Goal: Task Accomplishment & Management: Manage account settings

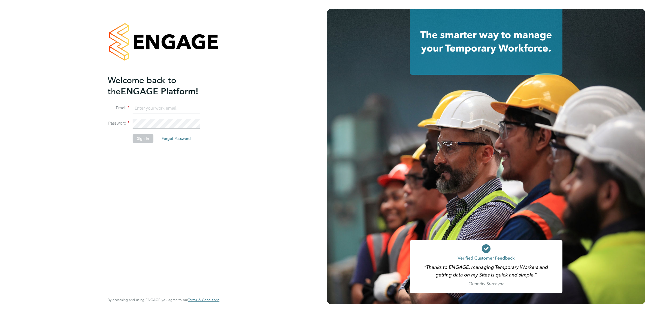
type input "[EMAIL_ADDRESS][DOMAIN_NAME]"
click at [144, 139] on button "Sign In" at bounding box center [143, 138] width 21 height 9
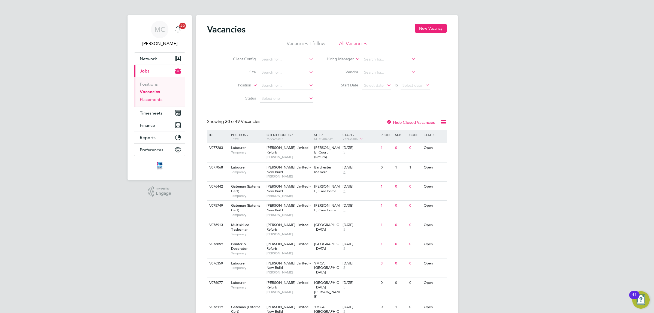
click at [150, 99] on link "Placements" at bounding box center [151, 99] width 23 height 5
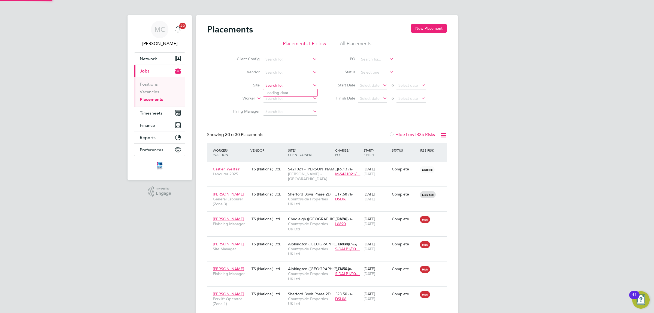
click at [282, 84] on input at bounding box center [291, 86] width 54 height 8
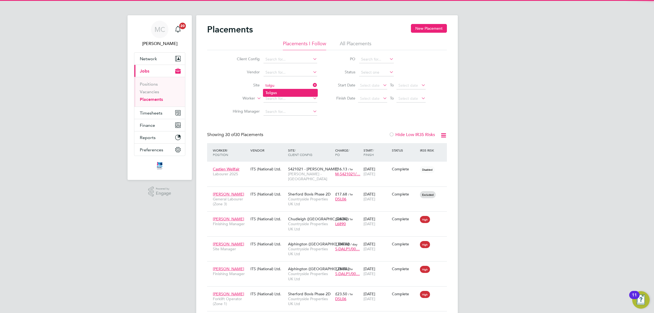
click at [280, 93] on li "Tolgu s" at bounding box center [290, 92] width 54 height 7
type input "Tolgus"
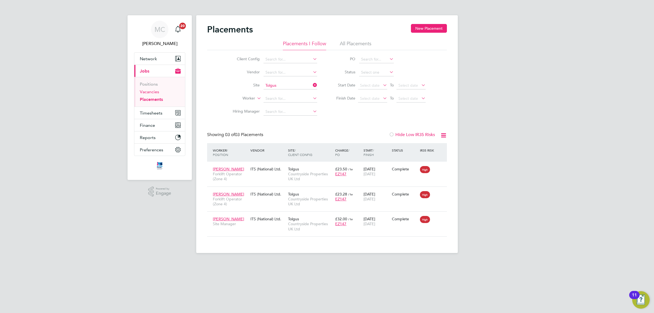
click at [152, 92] on link "Vacancies" at bounding box center [149, 91] width 19 height 5
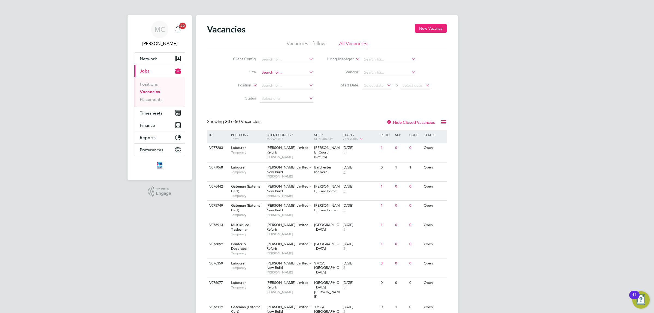
click at [285, 70] on input at bounding box center [287, 73] width 54 height 8
click at [280, 80] on li "Tolgus" at bounding box center [286, 79] width 54 height 7
type input "Tolgus"
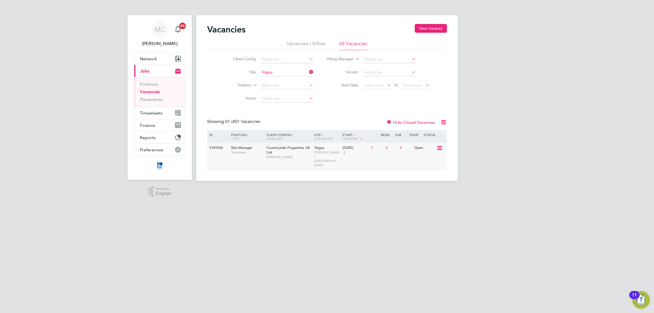
click at [280, 149] on span "Countryside Properties UK Ltd" at bounding box center [288, 149] width 43 height 9
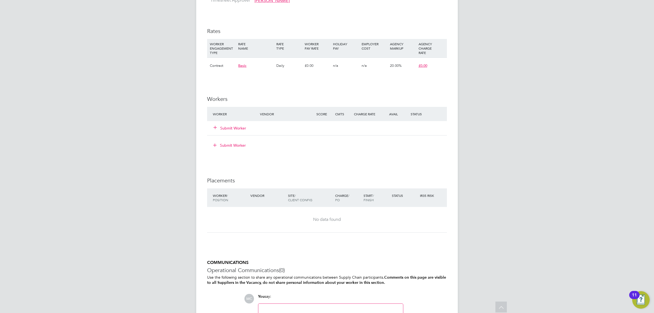
scroll to position [443, 0]
click at [232, 125] on button "Submit Worker" at bounding box center [230, 127] width 33 height 5
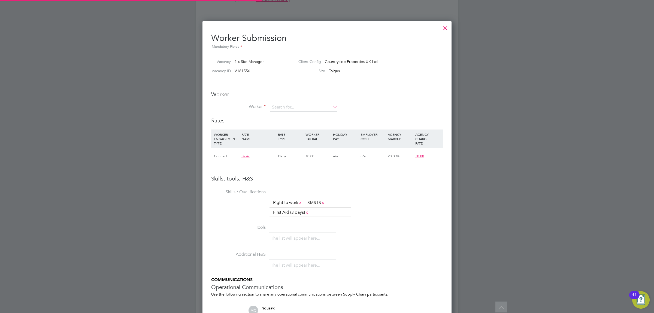
scroll to position [354, 249]
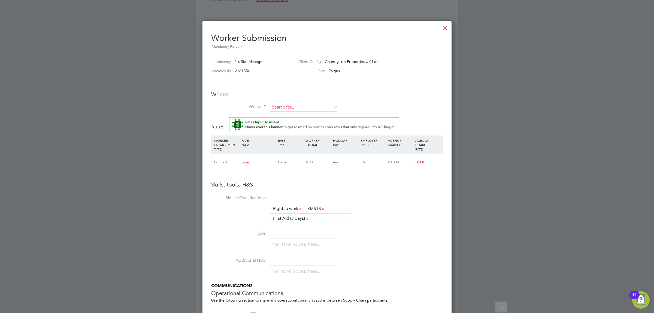
click at [287, 105] on input at bounding box center [303, 107] width 67 height 8
click at [303, 113] on b "Berridge" at bounding box center [311, 115] width 16 height 5
type input "[PERSON_NAME] (ITSBER)"
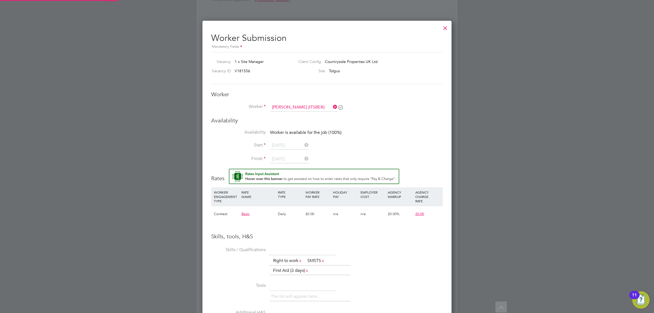
scroll to position [412, 249]
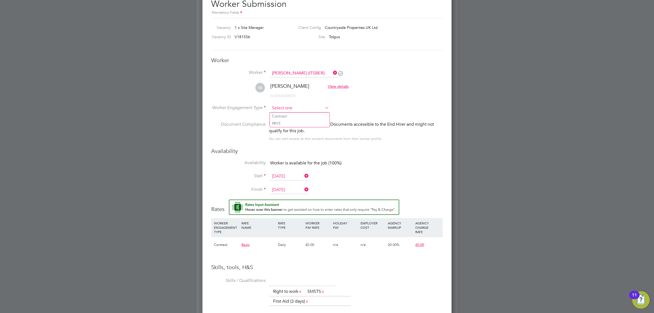
click at [291, 108] on input at bounding box center [299, 108] width 59 height 8
click at [286, 115] on li "Contract" at bounding box center [300, 116] width 60 height 7
type input "Contract"
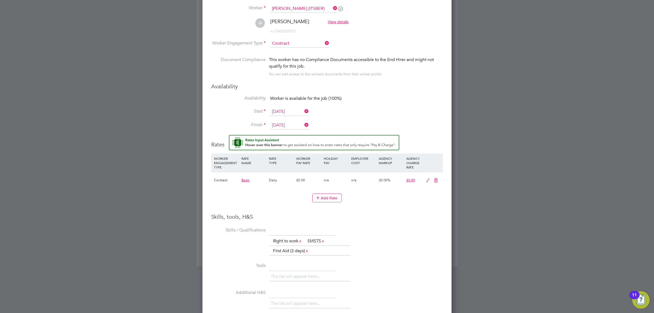
scroll to position [539, 0]
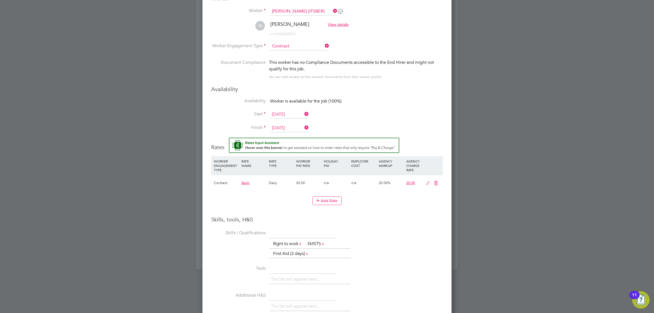
click at [426, 182] on icon at bounding box center [428, 183] width 7 height 4
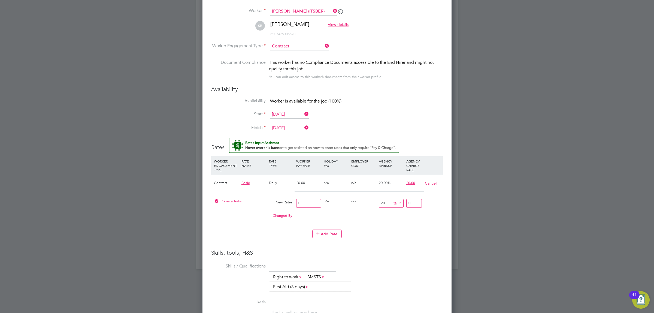
scroll to position [524, 249]
click at [413, 203] on input "0" at bounding box center [414, 203] width 16 height 9
type input "3"
type input "0"
type input "3"
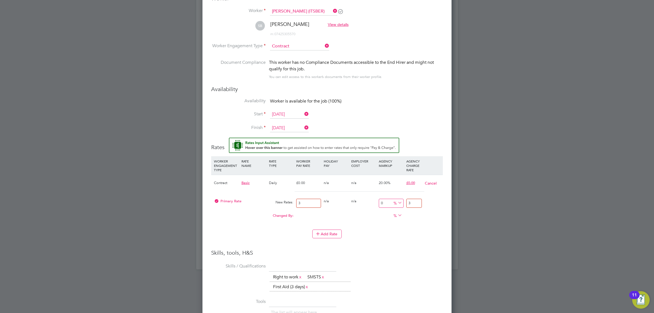
type input "966.6666666666666"
type input "31.999999999999996"
click at [377, 231] on div "Add Rate" at bounding box center [327, 234] width 232 height 9
drag, startPoint x: 408, startPoint y: 203, endPoint x: 428, endPoint y: 203, distance: 20.4
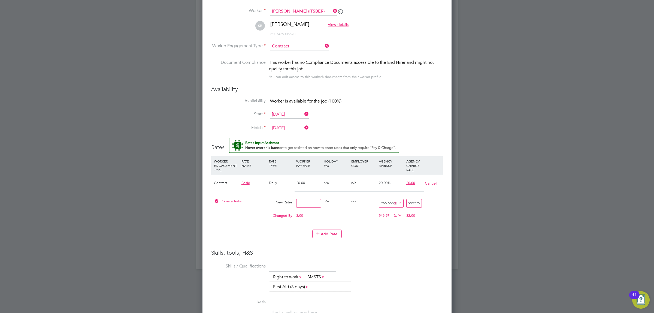
click at [428, 203] on div "Primary Rate New Rates: 3 0 n/a 0 n/a 966.6666666666666 28.999999999999996 % 31…" at bounding box center [327, 203] width 232 height 14
type input "0"
type input "3"
type input "966.6666666666666"
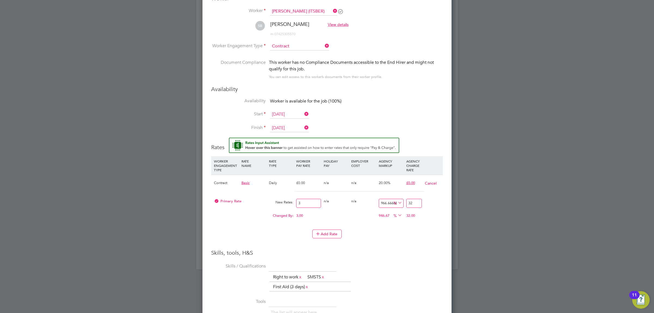
type input "31.999999999999996"
click at [367, 223] on div "Changed By: 3.00 0.00 0.00 946.67 28.999999999999996 % 32.00" at bounding box center [327, 217] width 232 height 14
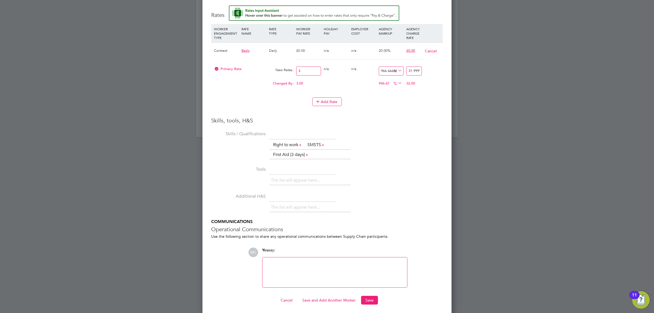
scroll to position [675, 0]
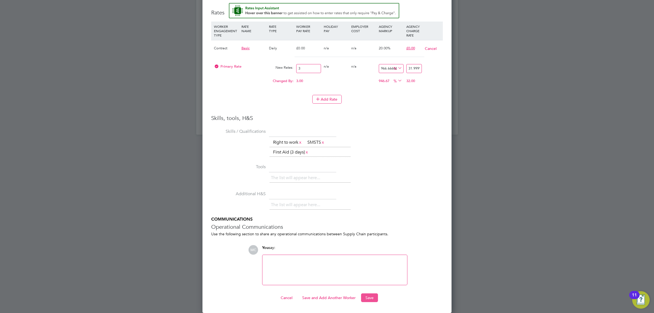
click at [368, 297] on button "Save" at bounding box center [369, 297] width 17 height 9
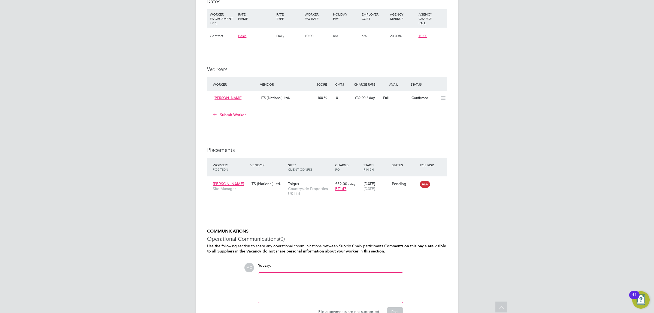
scroll to position [29, 0]
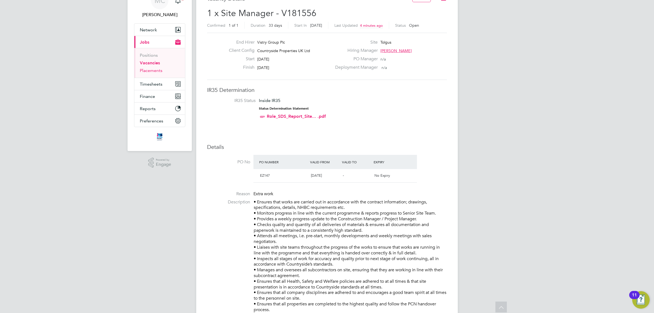
click at [152, 70] on link "Placements" at bounding box center [151, 70] width 23 height 5
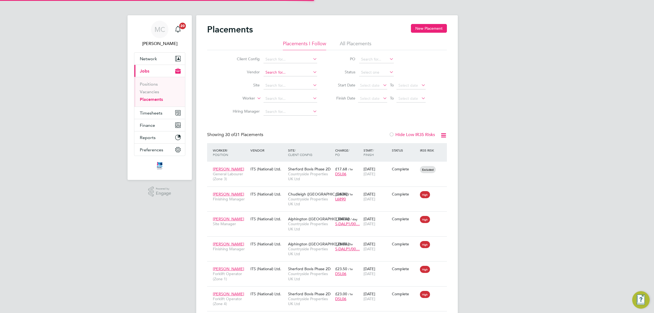
scroll to position [5, 25]
click at [280, 85] on input at bounding box center [291, 86] width 54 height 8
click at [282, 91] on li "Tolgu s" at bounding box center [290, 92] width 54 height 7
type input "Tolgus"
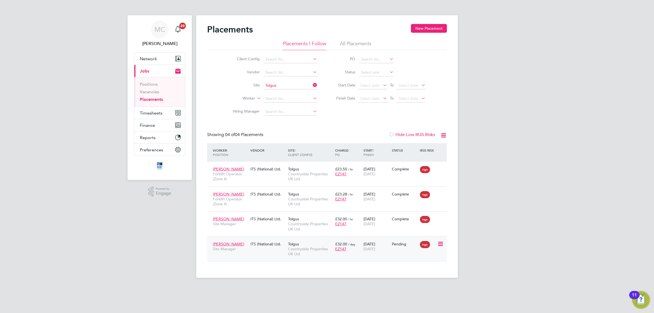
click at [441, 242] on icon at bounding box center [440, 244] width 5 height 7
click at [396, 276] on li "Start" at bounding box center [415, 278] width 56 height 8
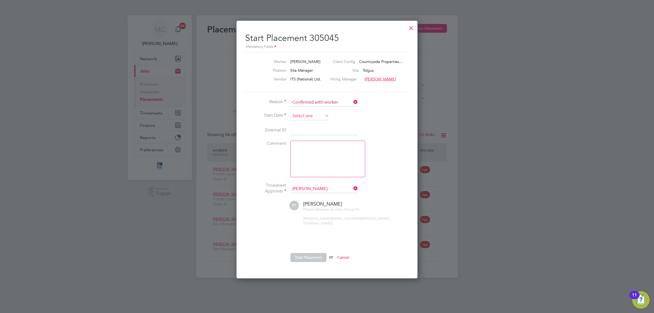
click at [312, 113] on input at bounding box center [310, 116] width 39 height 8
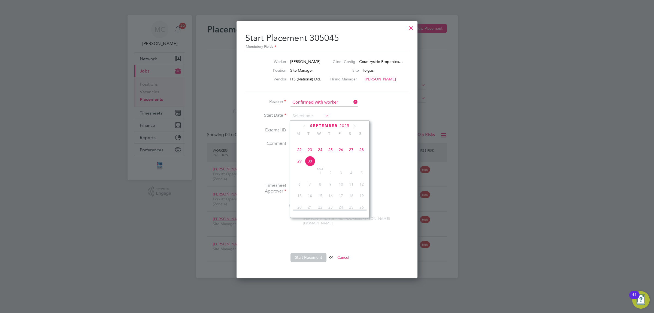
click at [299, 166] on span "29" at bounding box center [299, 161] width 10 height 10
type input "[DATE]"
